Goal: Task Accomplishment & Management: Use online tool/utility

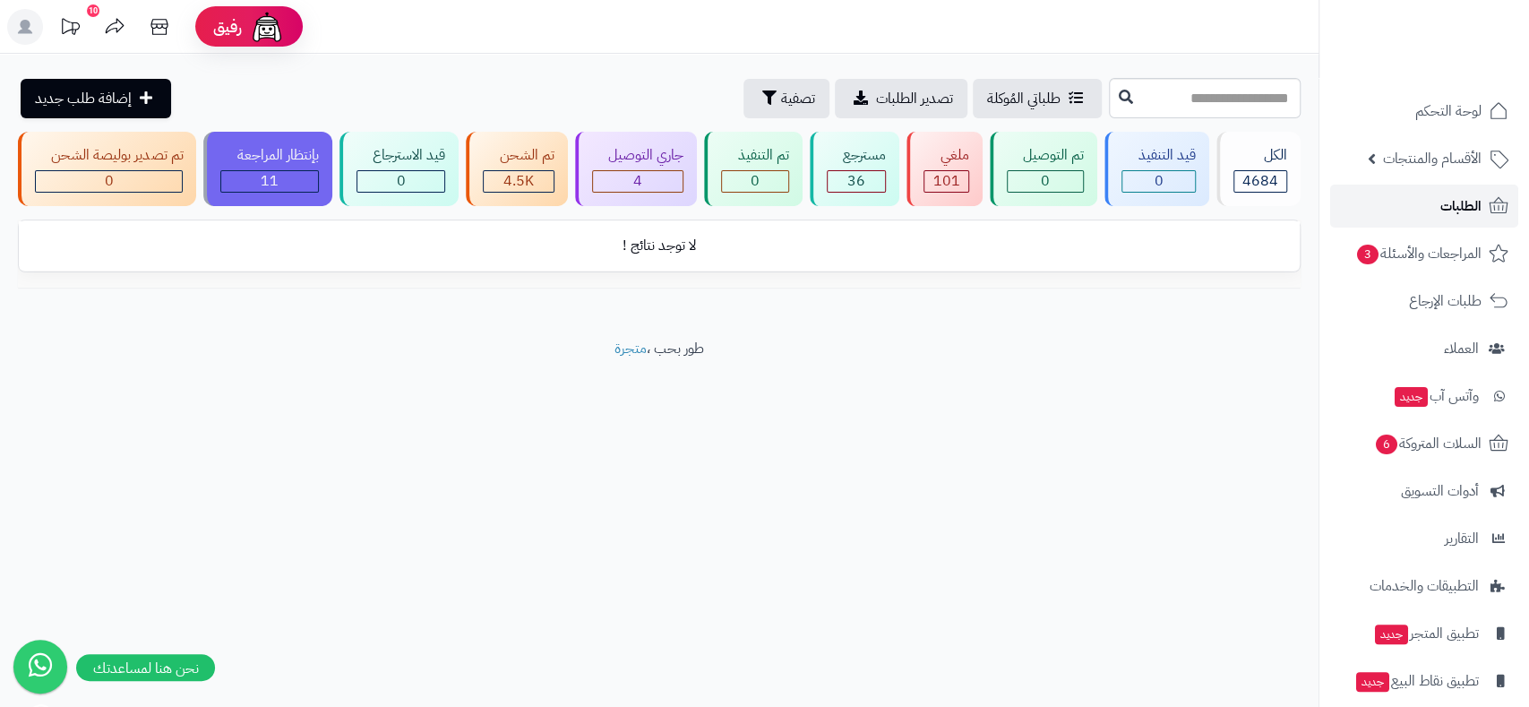
click at [1468, 199] on span "الطلبات" at bounding box center [1461, 206] width 41 height 25
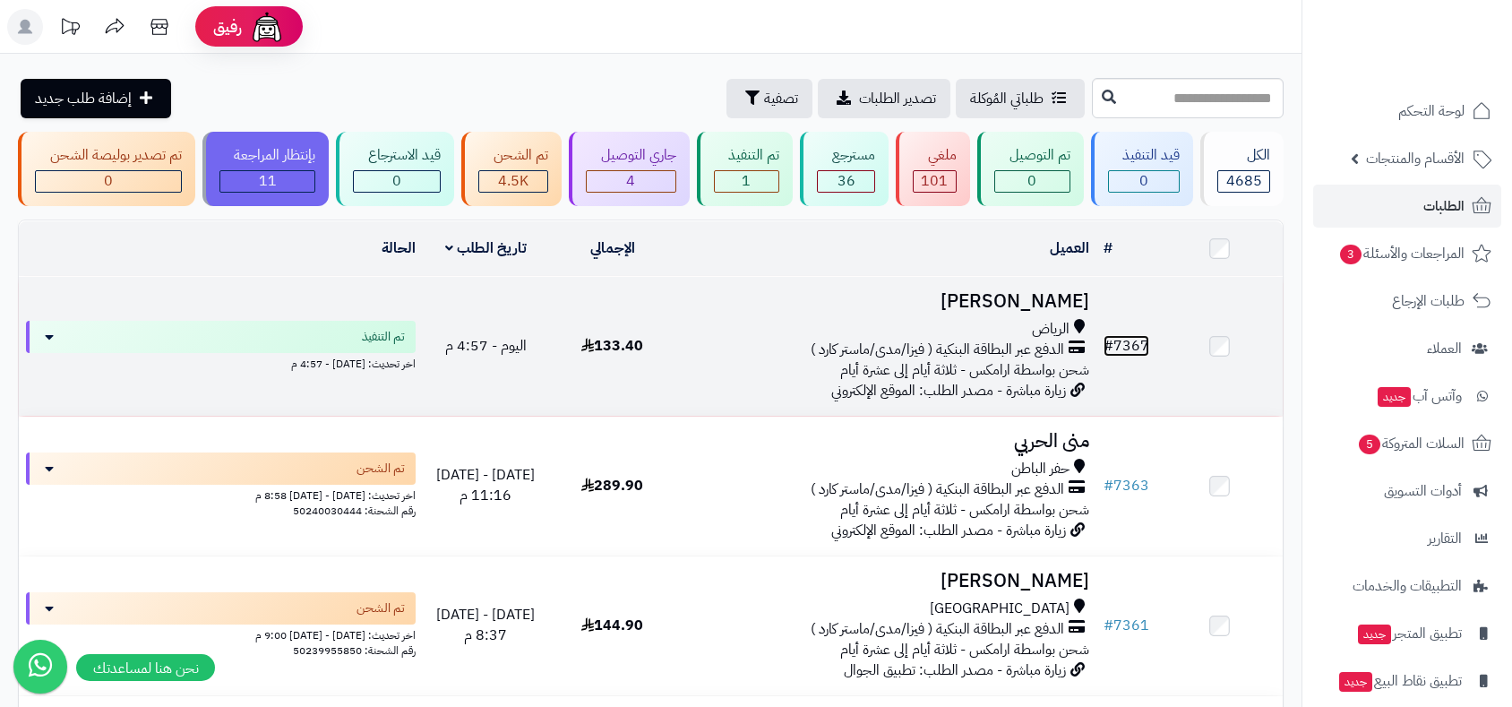
click at [1137, 342] on link "# 7367" at bounding box center [1127, 346] width 46 height 22
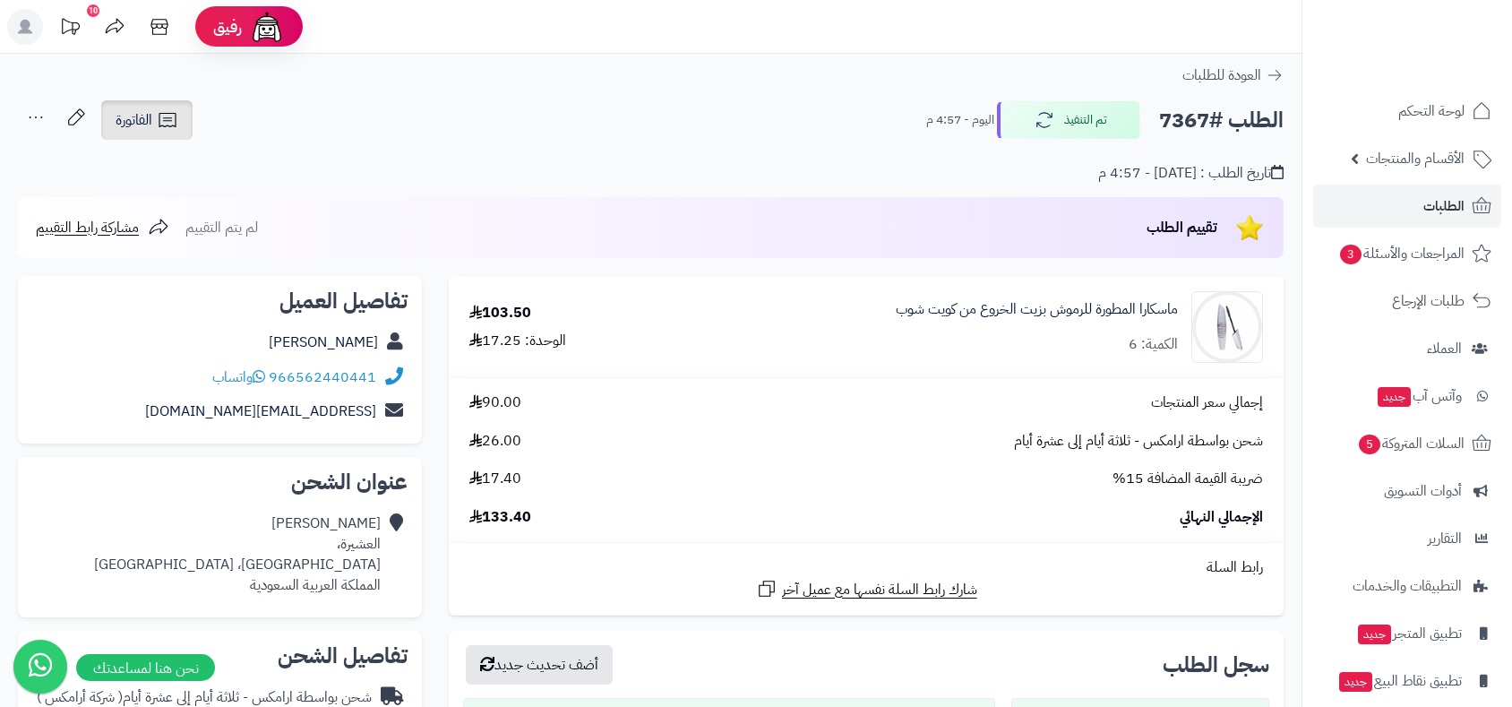
click at [144, 125] on span "الفاتورة" at bounding box center [134, 120] width 37 height 22
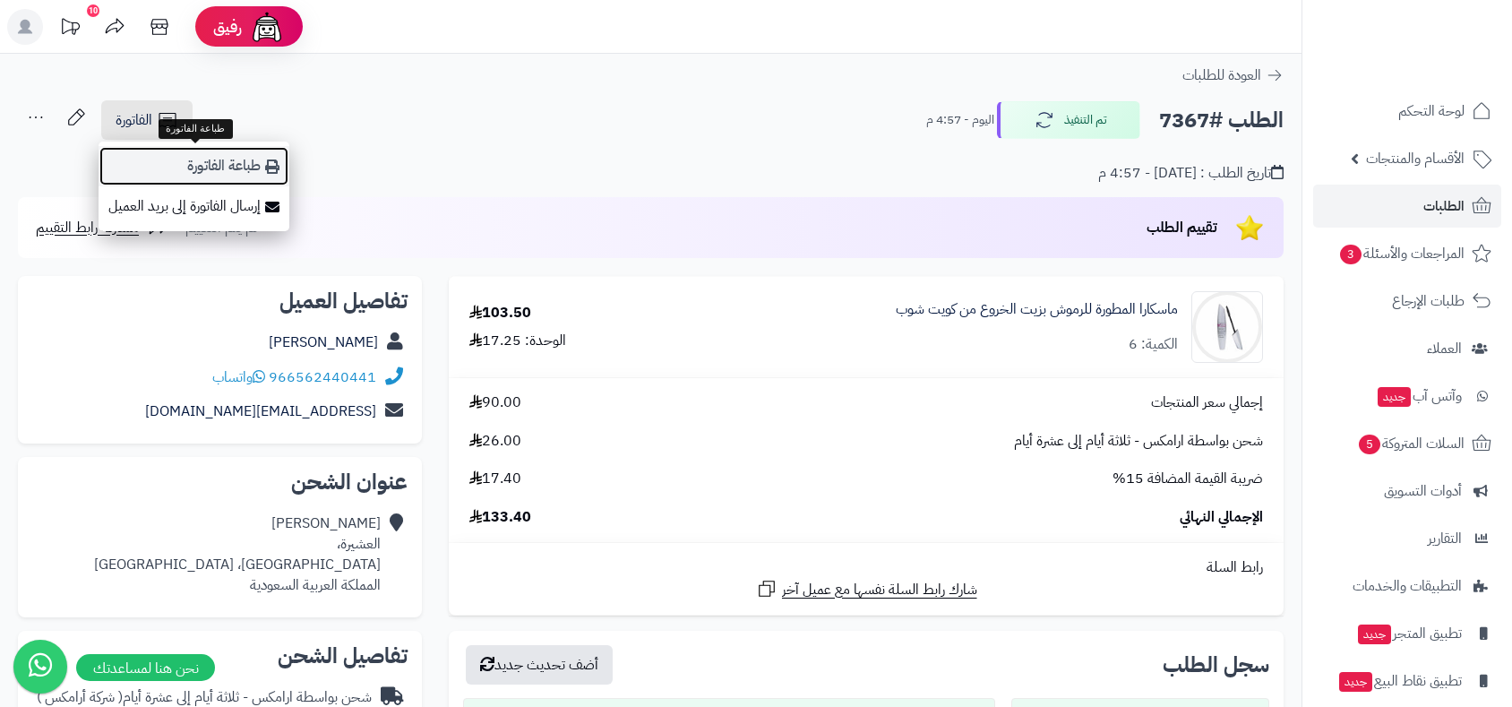
click at [211, 166] on link "طباعة الفاتورة" at bounding box center [194, 166] width 191 height 40
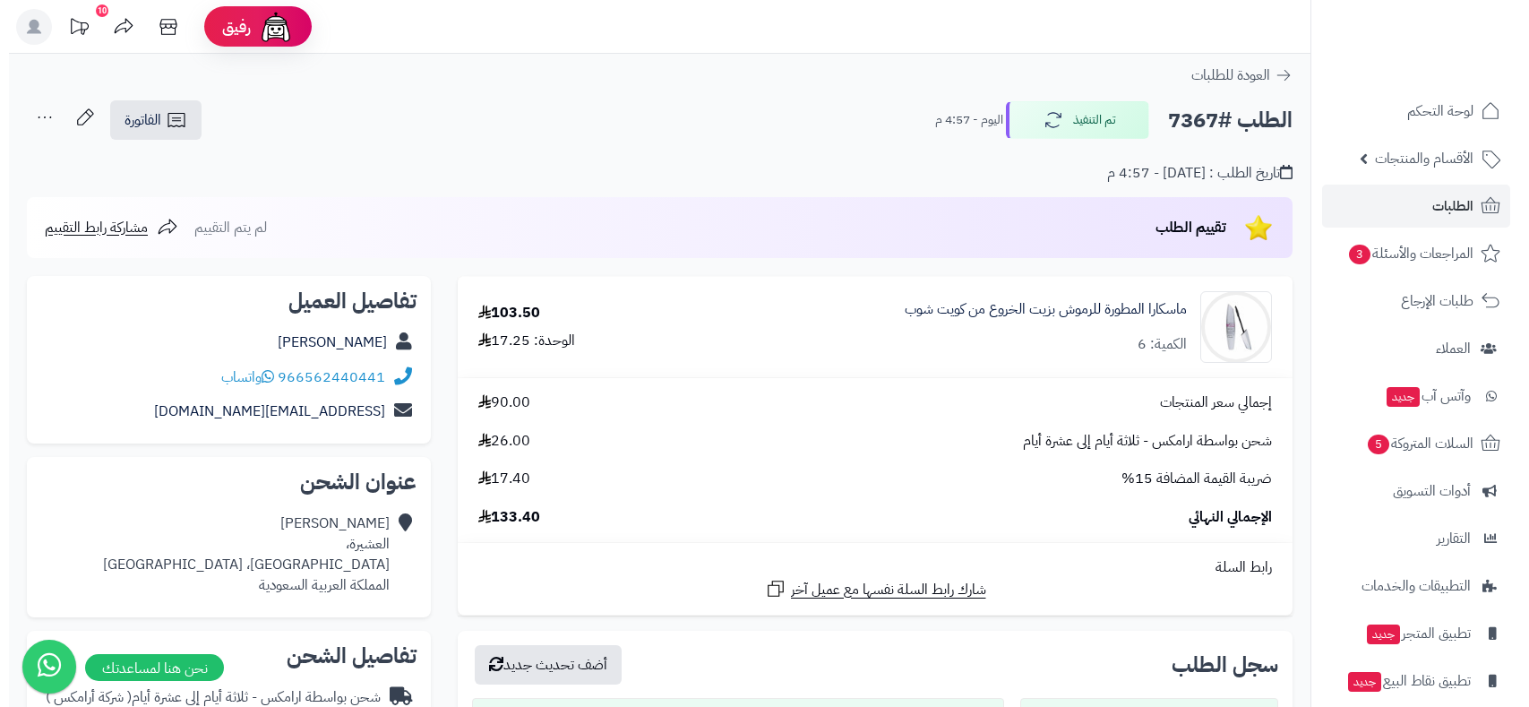
scroll to position [597, 0]
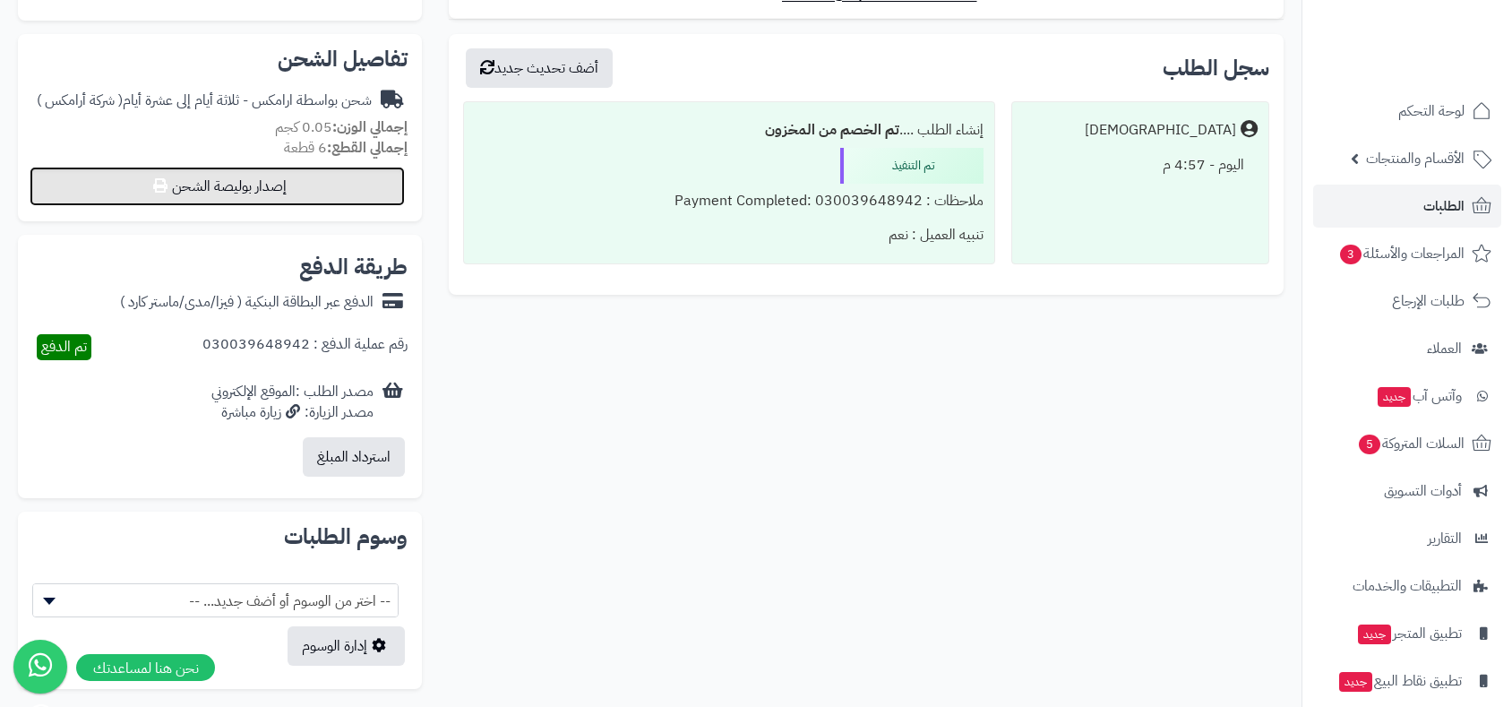
click at [301, 189] on button "إصدار بوليصة الشحن" at bounding box center [217, 186] width 375 height 39
select select "******"
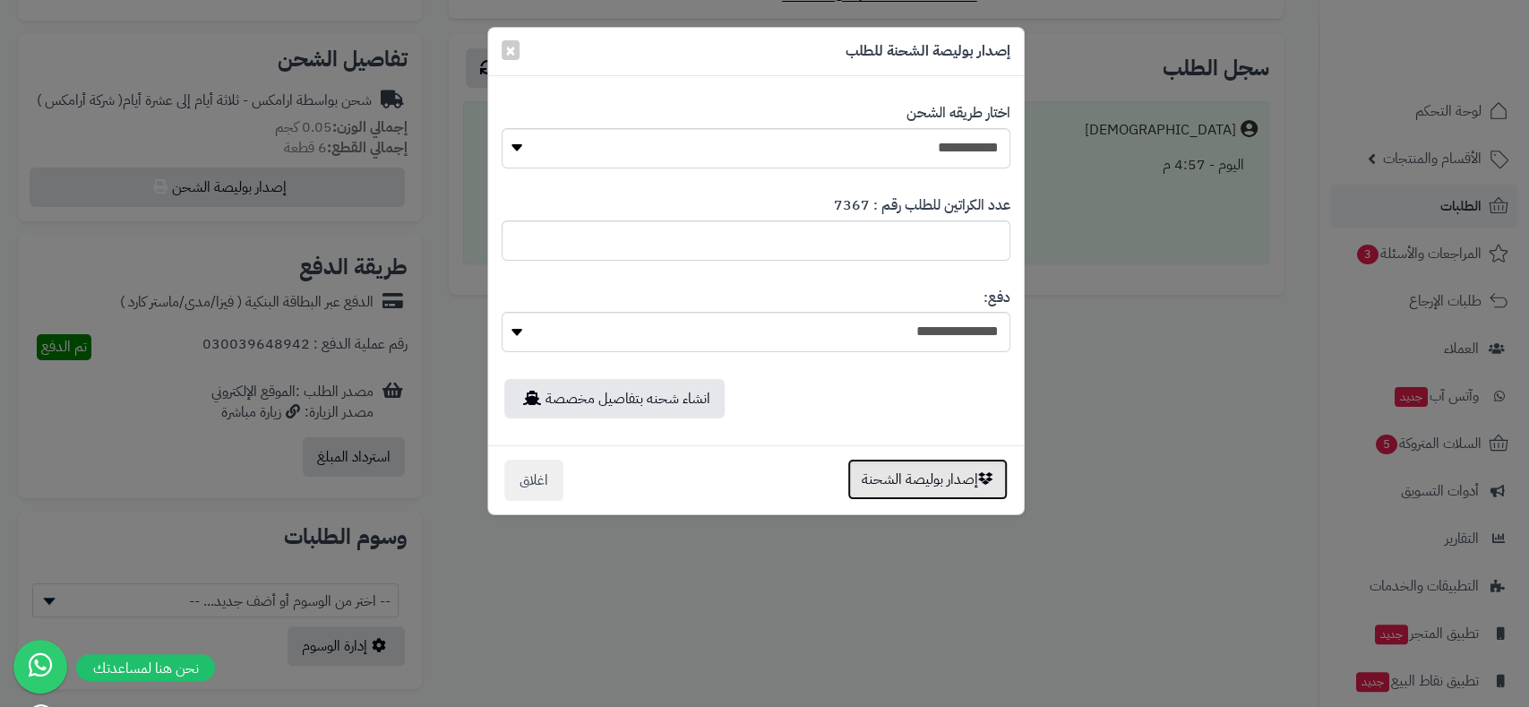
click at [916, 491] on button "إصدار بوليصة الشحنة" at bounding box center [928, 479] width 160 height 41
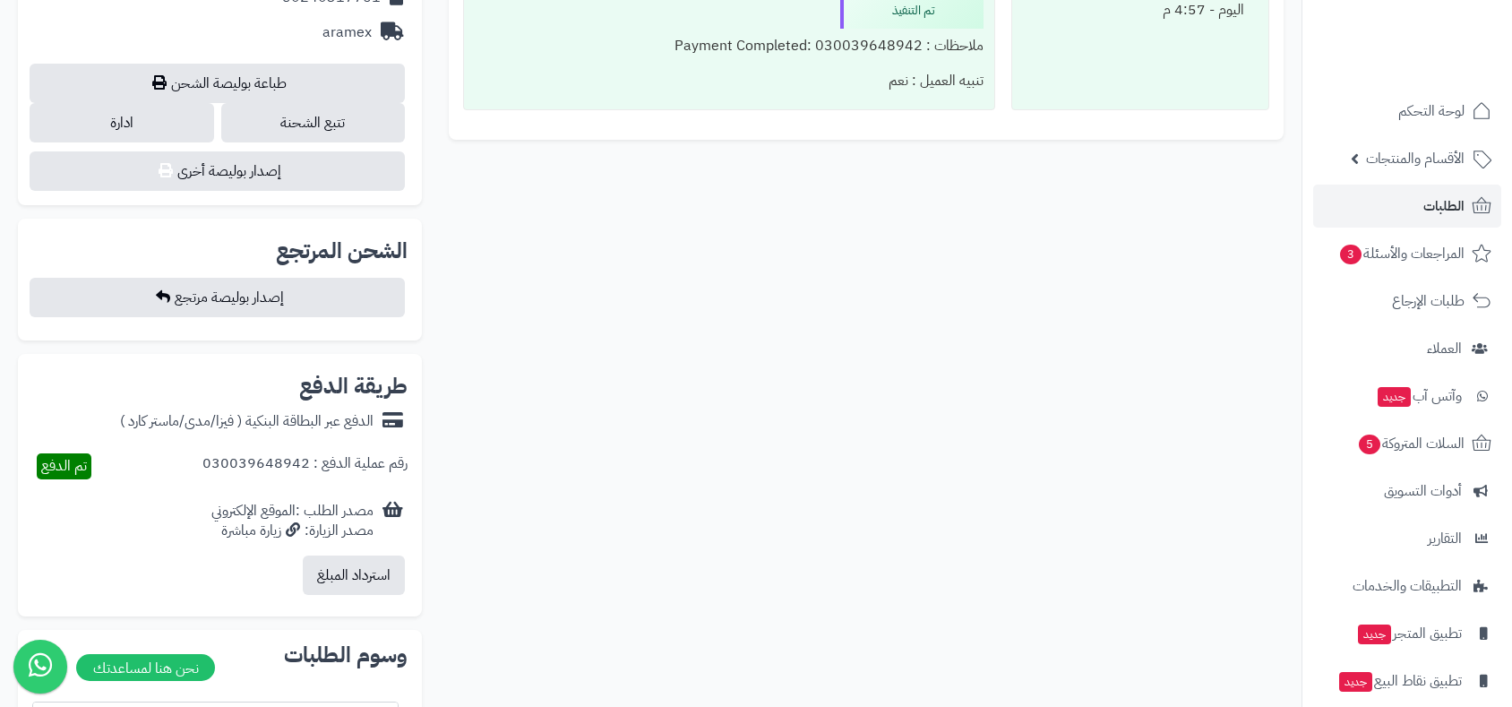
scroll to position [437, 0]
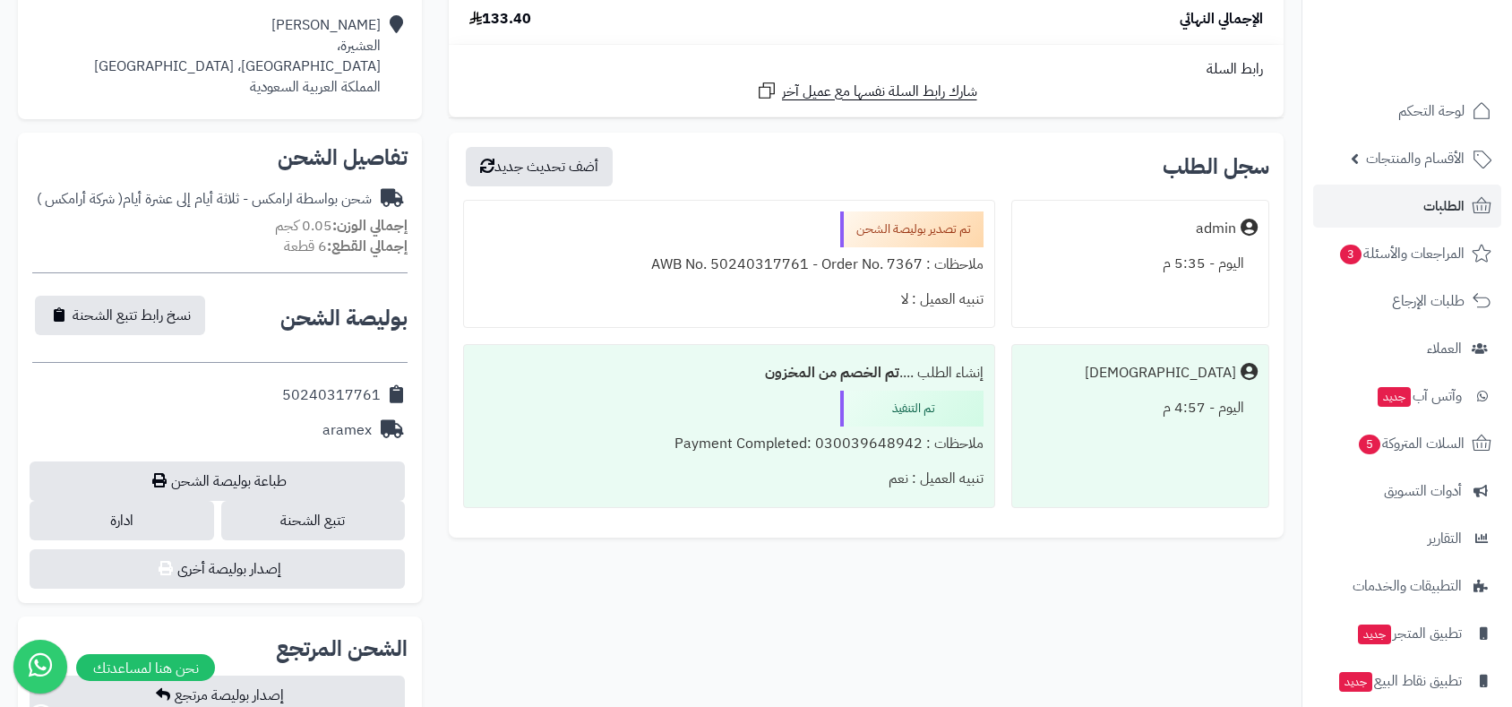
click at [571, 379] on div "إنشاء الطلب .... تم الخصم من المخزون" at bounding box center [729, 373] width 509 height 35
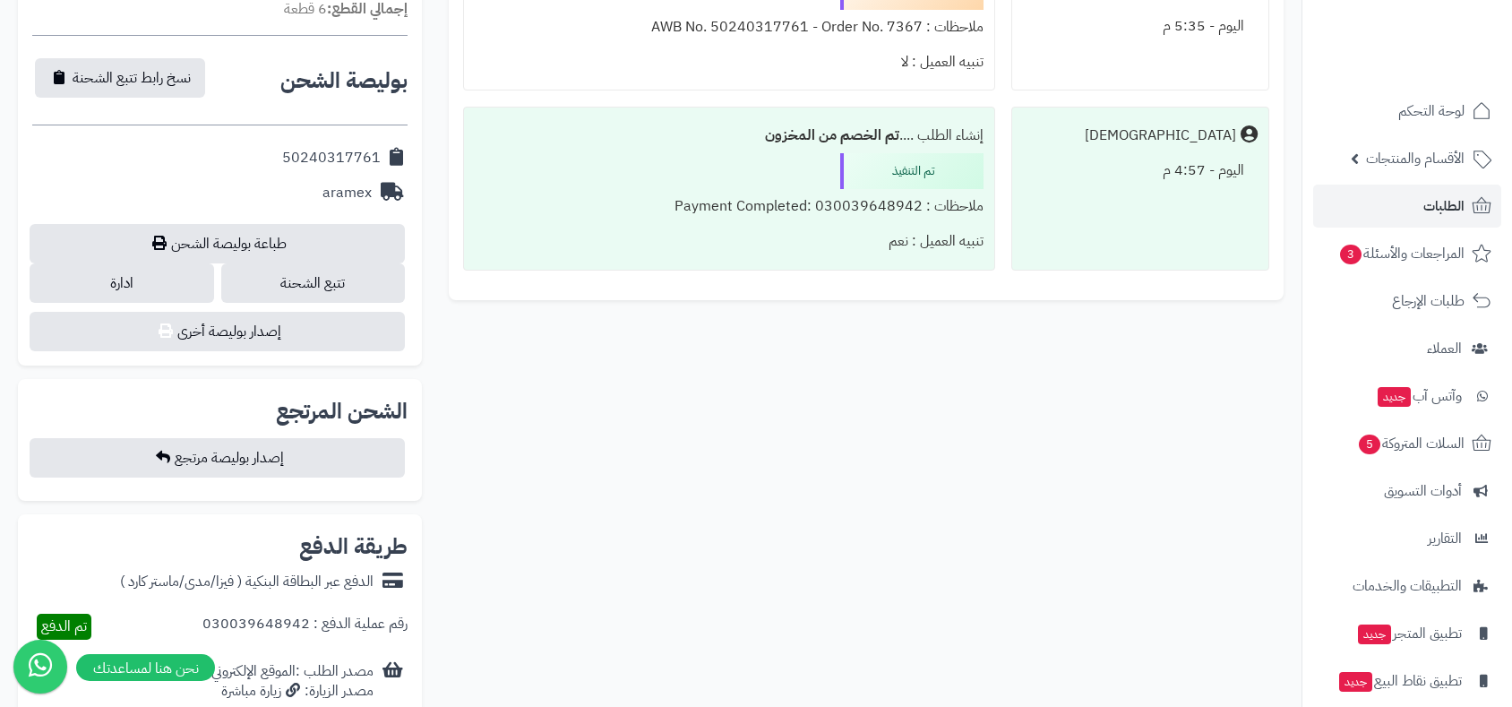
scroll to position [796, 0]
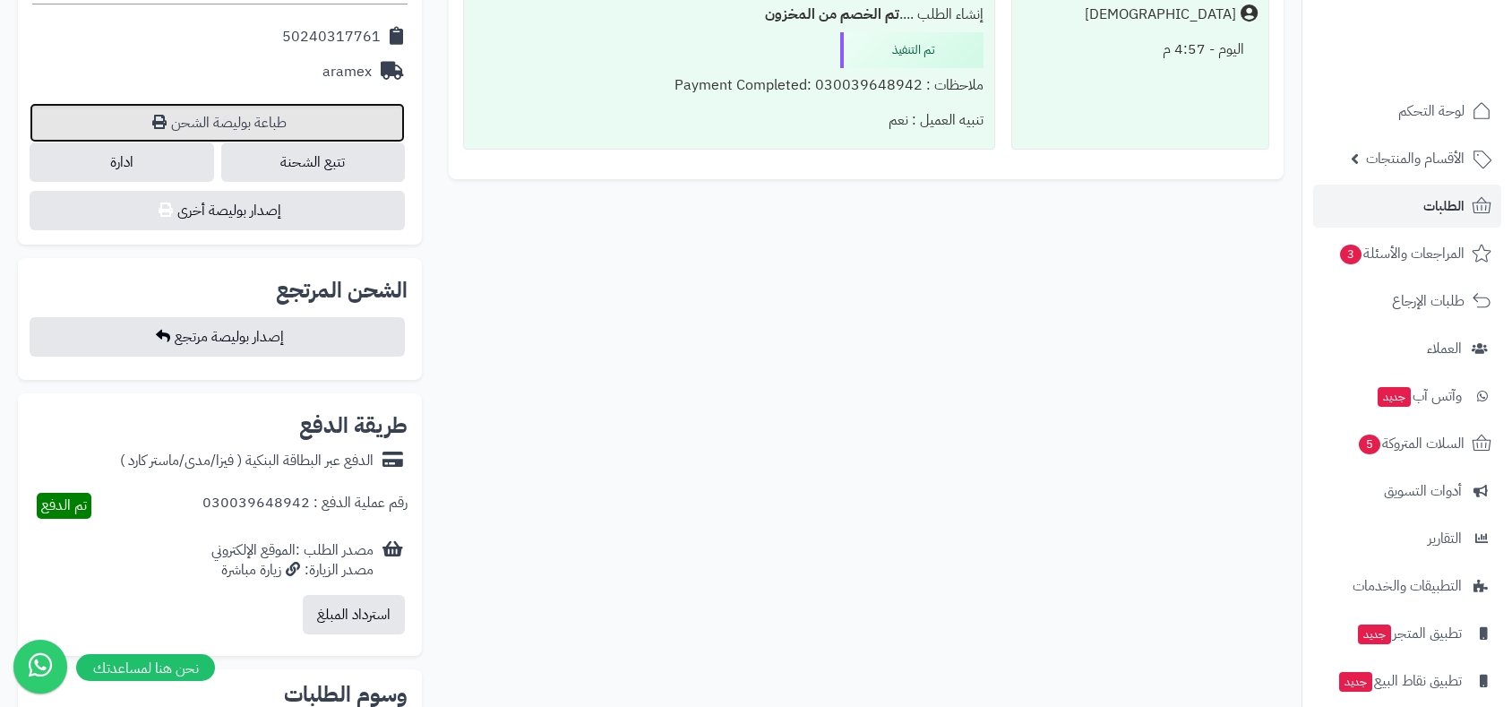
click at [273, 123] on link "طباعة بوليصة الشحن" at bounding box center [217, 122] width 375 height 39
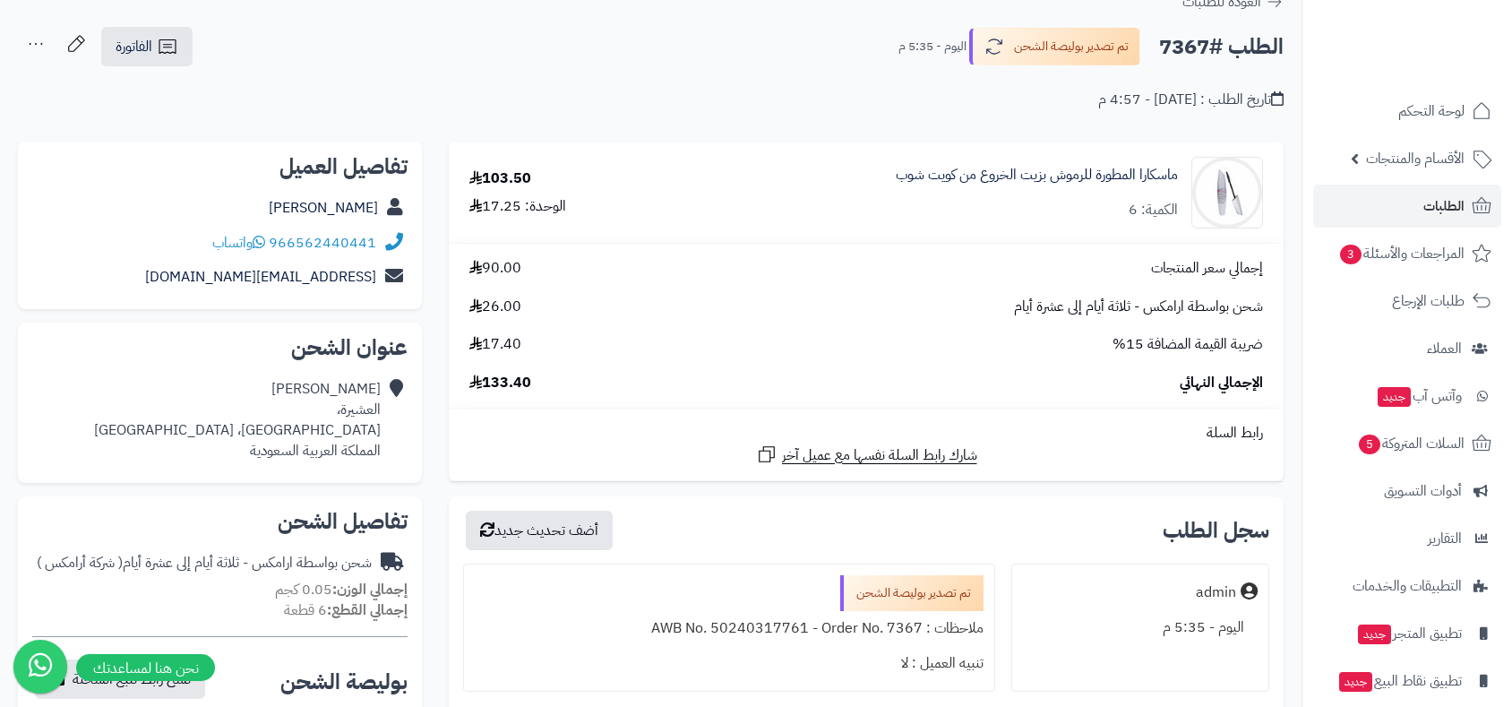
scroll to position [0, 0]
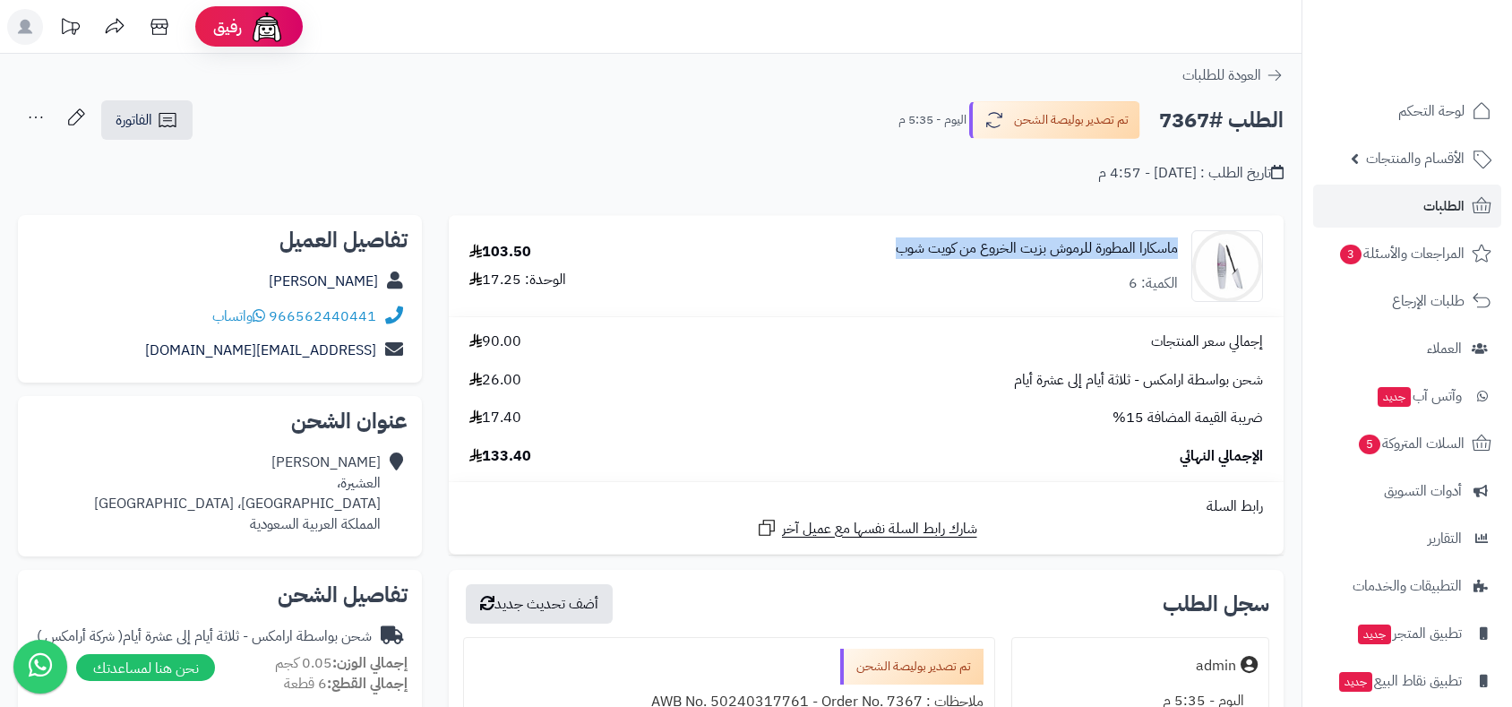
drag, startPoint x: 1178, startPoint y: 248, endPoint x: 895, endPoint y: 254, distance: 283.2
click at [895, 254] on div "ماسكارا المطورة للرموش بزيت الخروع من كويت شوب الكمية: 6" at bounding box center [972, 266] width 610 height 72
copy link "ماسكارا المطورة للرموش بزيت الخروع من كويت شوب"
click at [1043, 314] on td "ماسكارا المطورة للرموش بزيت الخروع من كويت شوب الكمية: 6" at bounding box center [971, 266] width 624 height 100
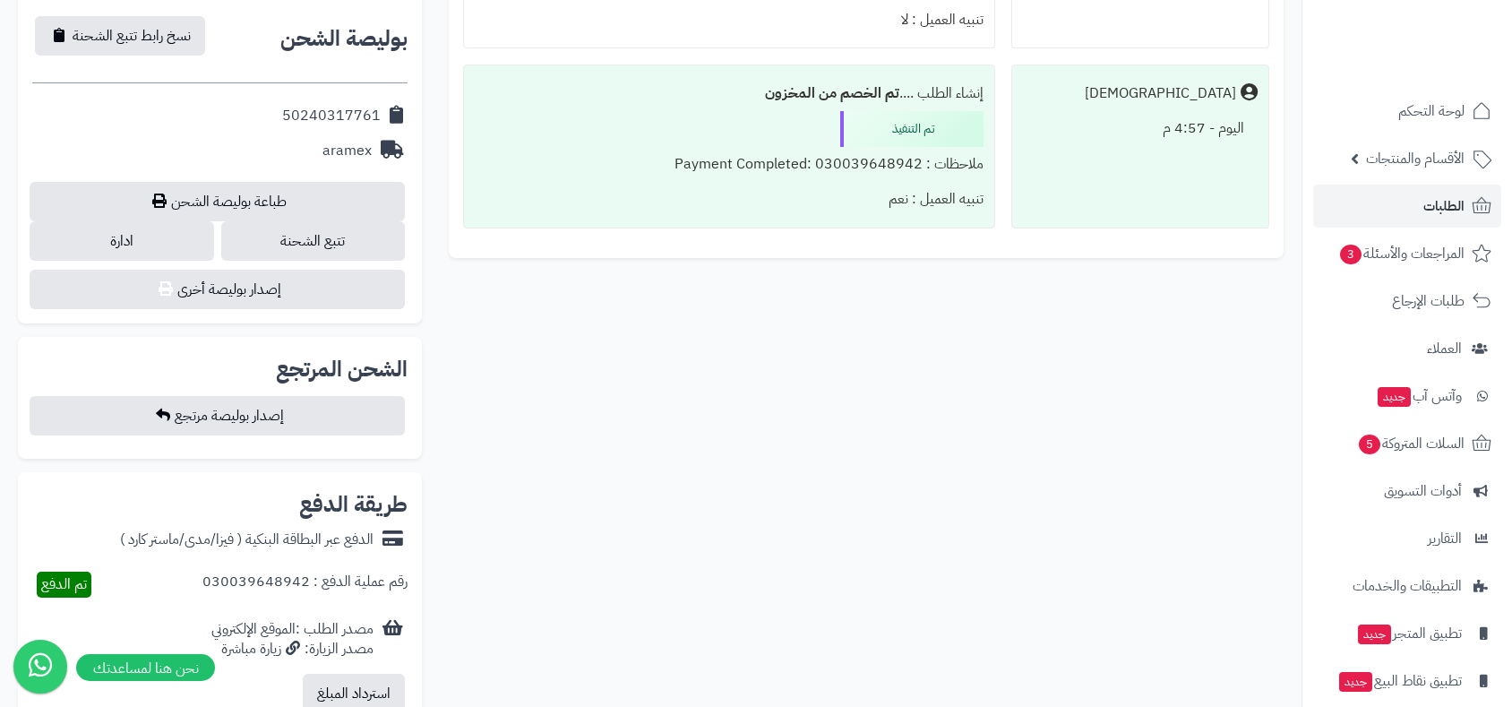
scroll to position [597, 0]
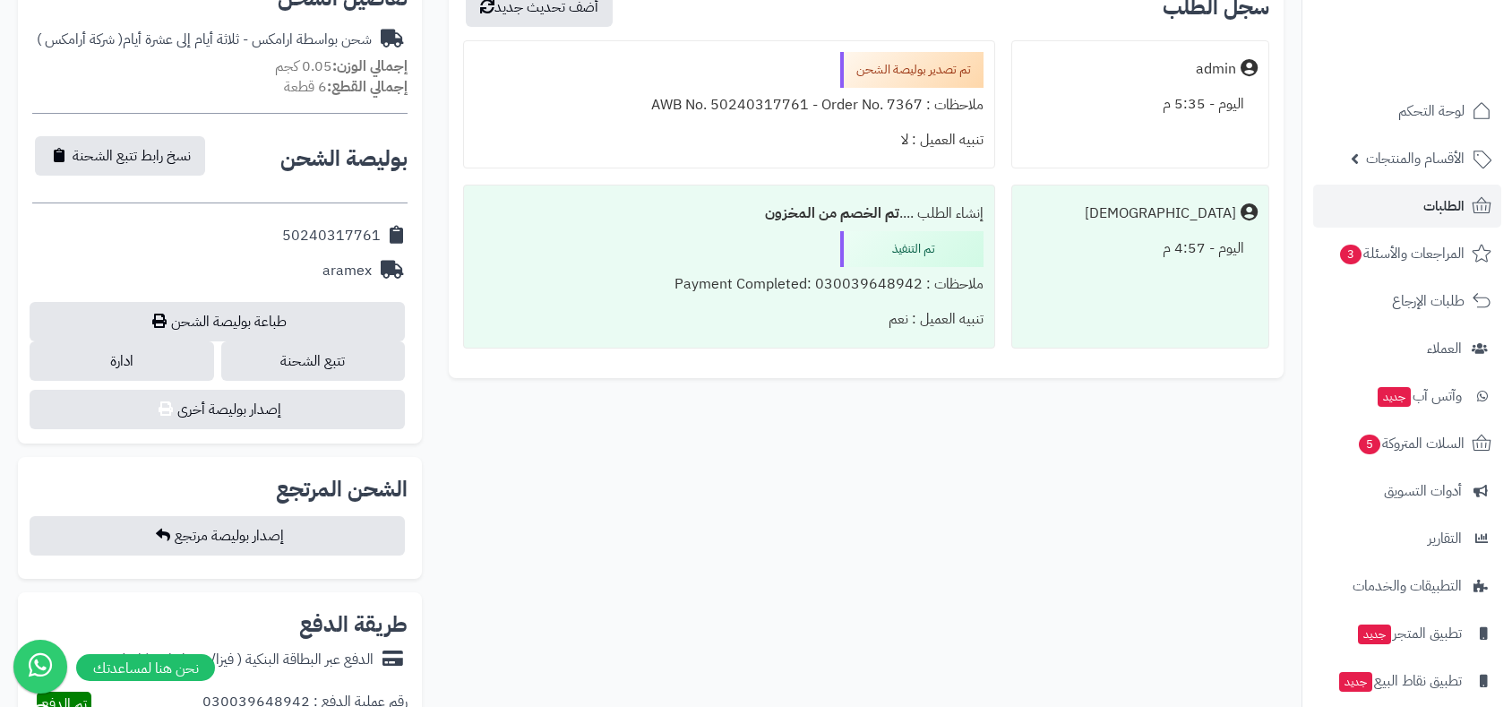
click at [856, 262] on div "تم التنفيذ" at bounding box center [911, 249] width 143 height 36
click at [778, 66] on div "تم تصدير بوليصة الشحن ملاحظات : AWB No. 50240317761 - Order No. 7367 تنبيه العم…" at bounding box center [729, 104] width 532 height 129
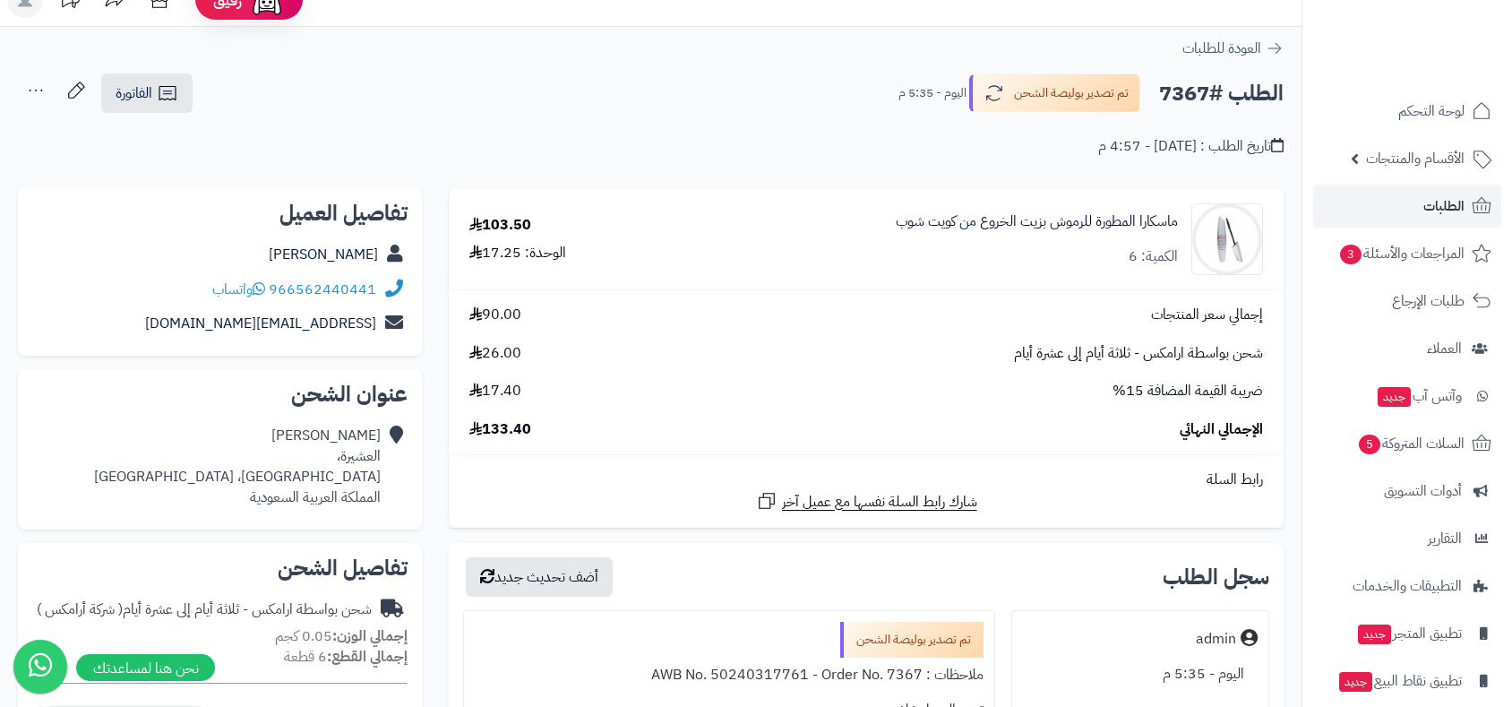
scroll to position [0, 0]
